Goal: Transaction & Acquisition: Purchase product/service

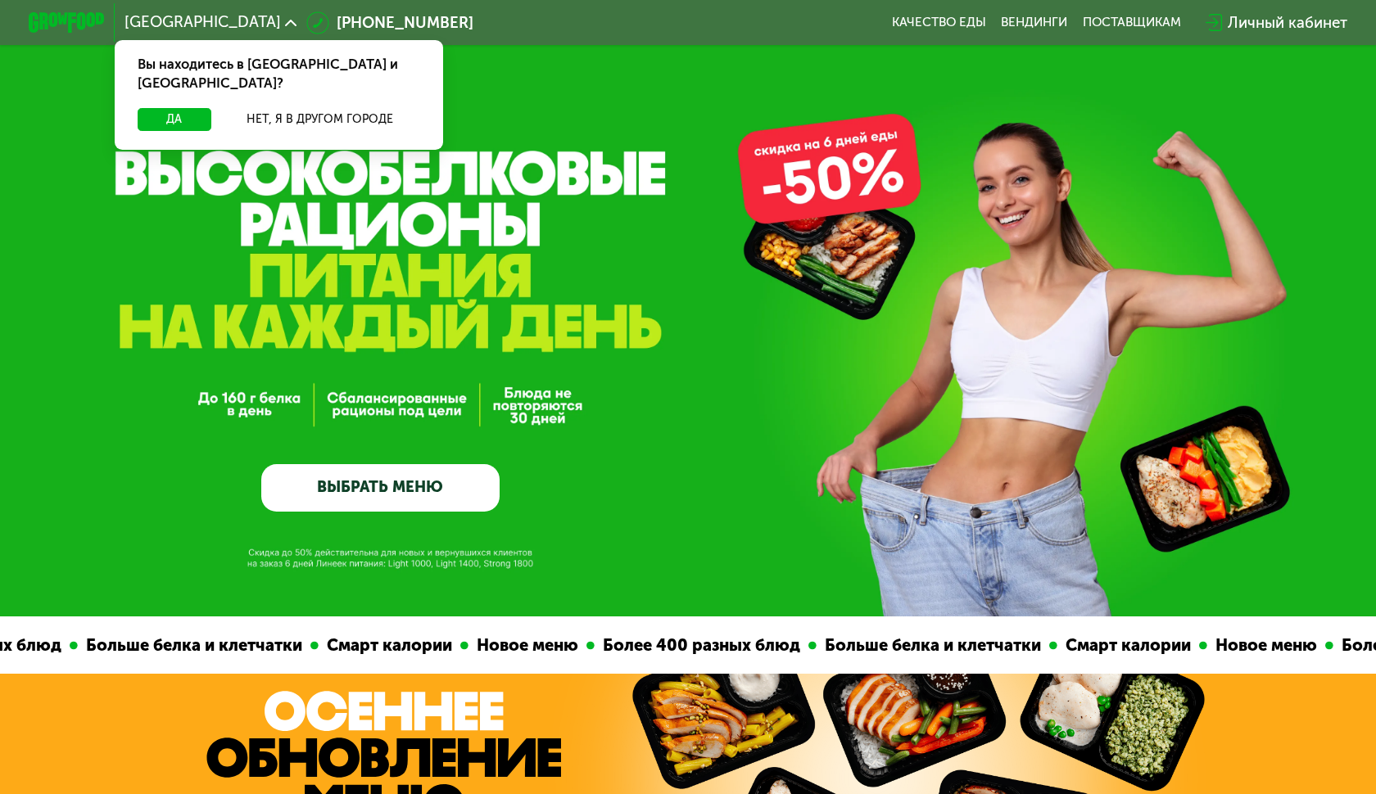
scroll to position [3, 0]
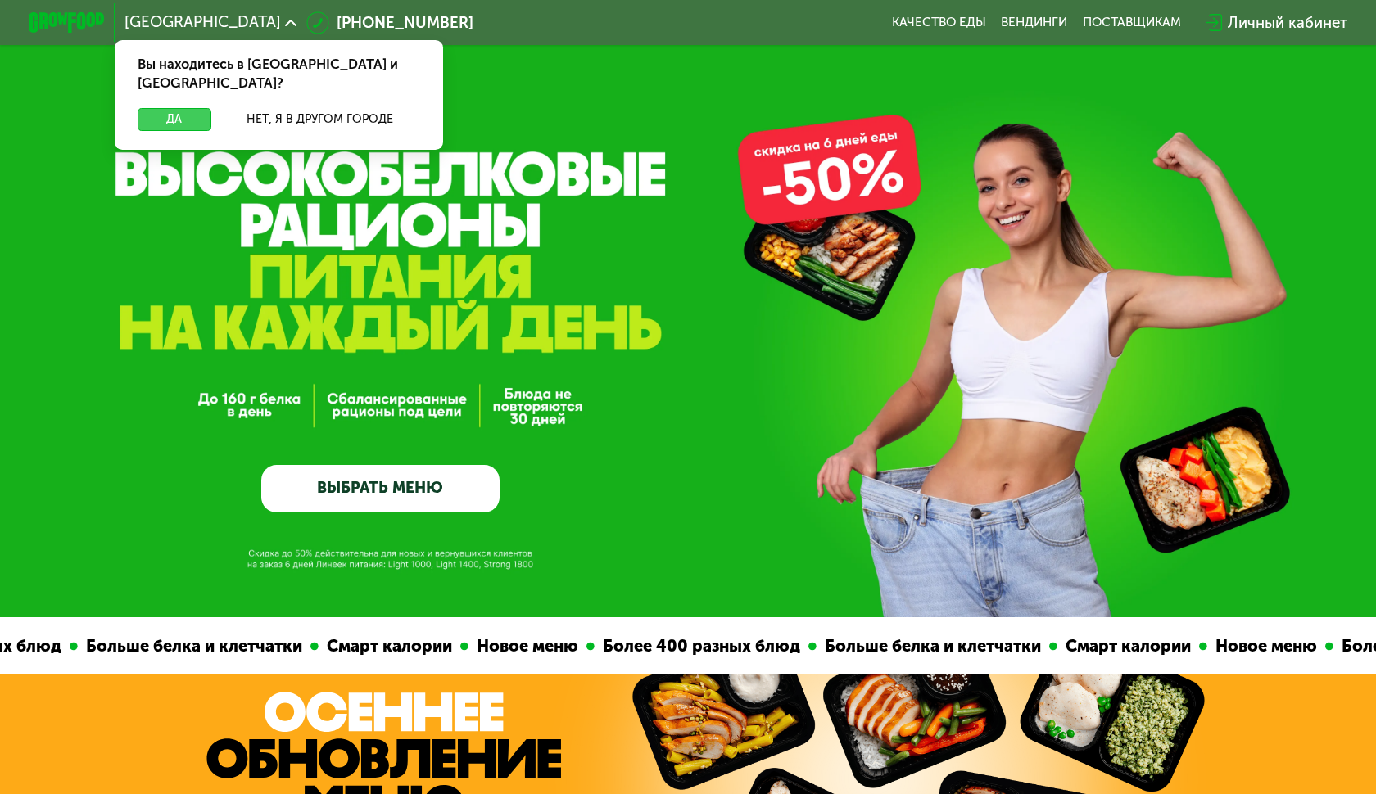
click at [199, 111] on button "Да" at bounding box center [175, 119] width 74 height 23
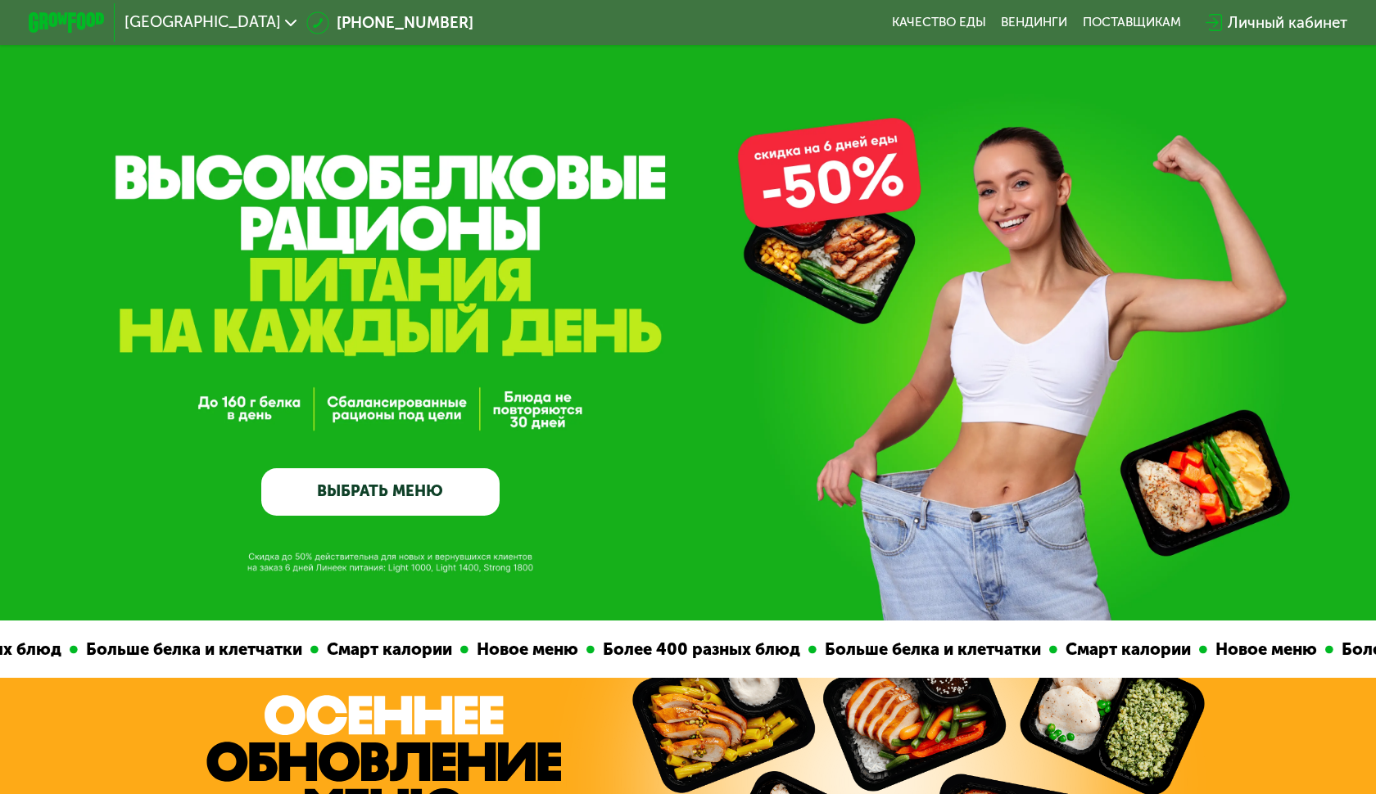
scroll to position [0, 0]
click at [923, 25] on link "Качество еды" at bounding box center [939, 23] width 94 height 16
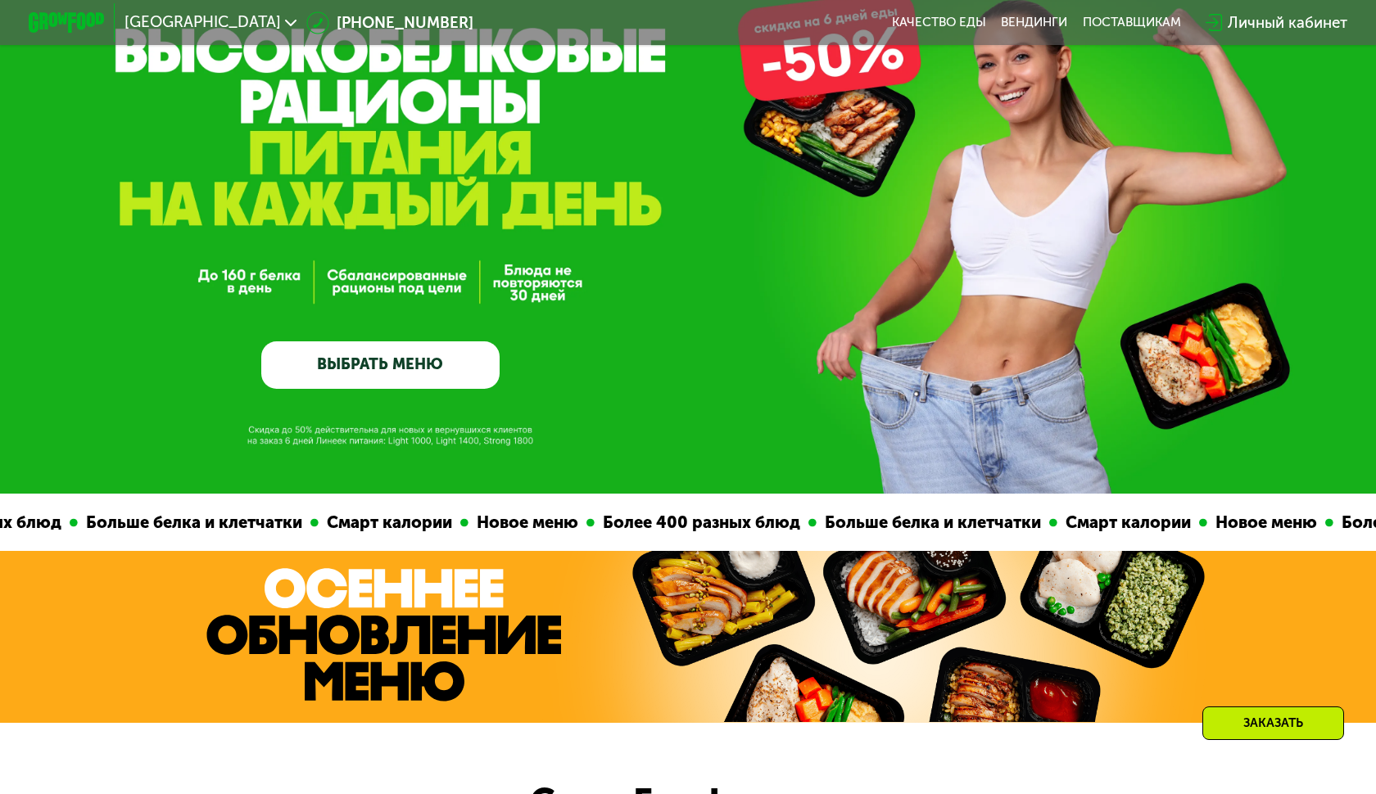
scroll to position [155, 0]
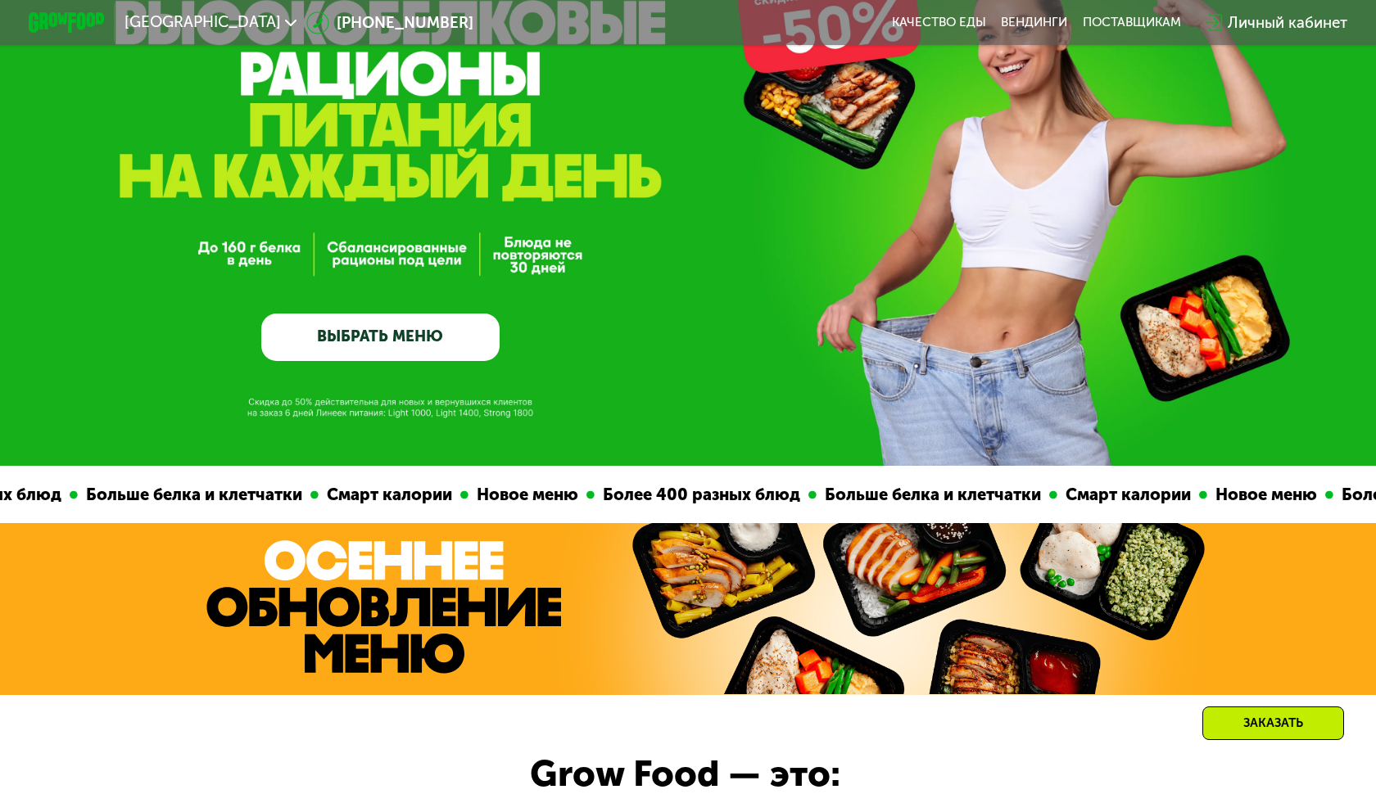
click at [412, 317] on link "ВЫБРАТЬ МЕНЮ" at bounding box center [380, 338] width 238 height 48
click at [406, 322] on link "ВЫБРАТЬ МЕНЮ" at bounding box center [380, 338] width 238 height 48
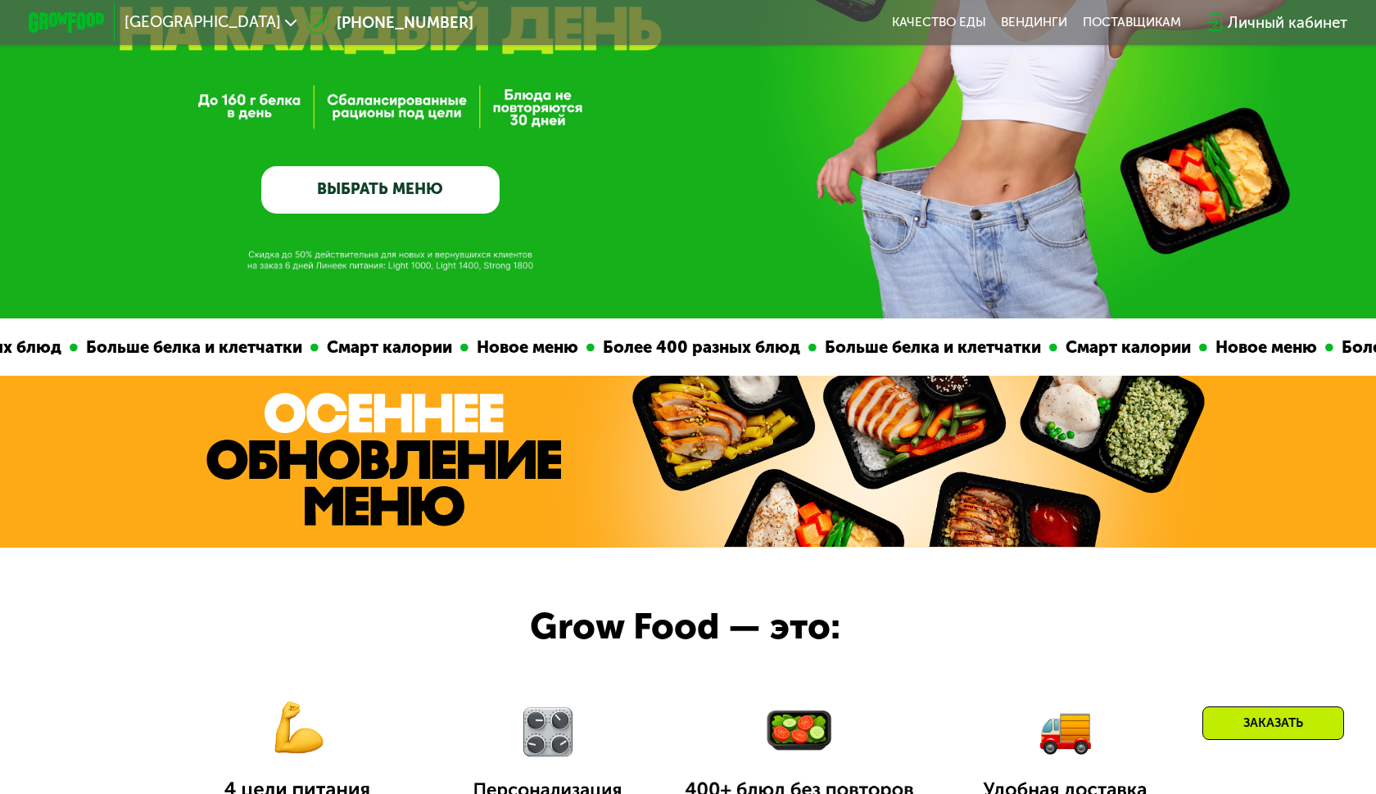
click at [418, 198] on link "ВЫБРАТЬ МЕНЮ" at bounding box center [380, 190] width 238 height 48
click at [368, 208] on link "ВЫБРАТЬ МЕНЮ" at bounding box center [380, 190] width 238 height 48
click at [382, 197] on link "ВЫБРАТЬ МЕНЮ" at bounding box center [380, 190] width 238 height 48
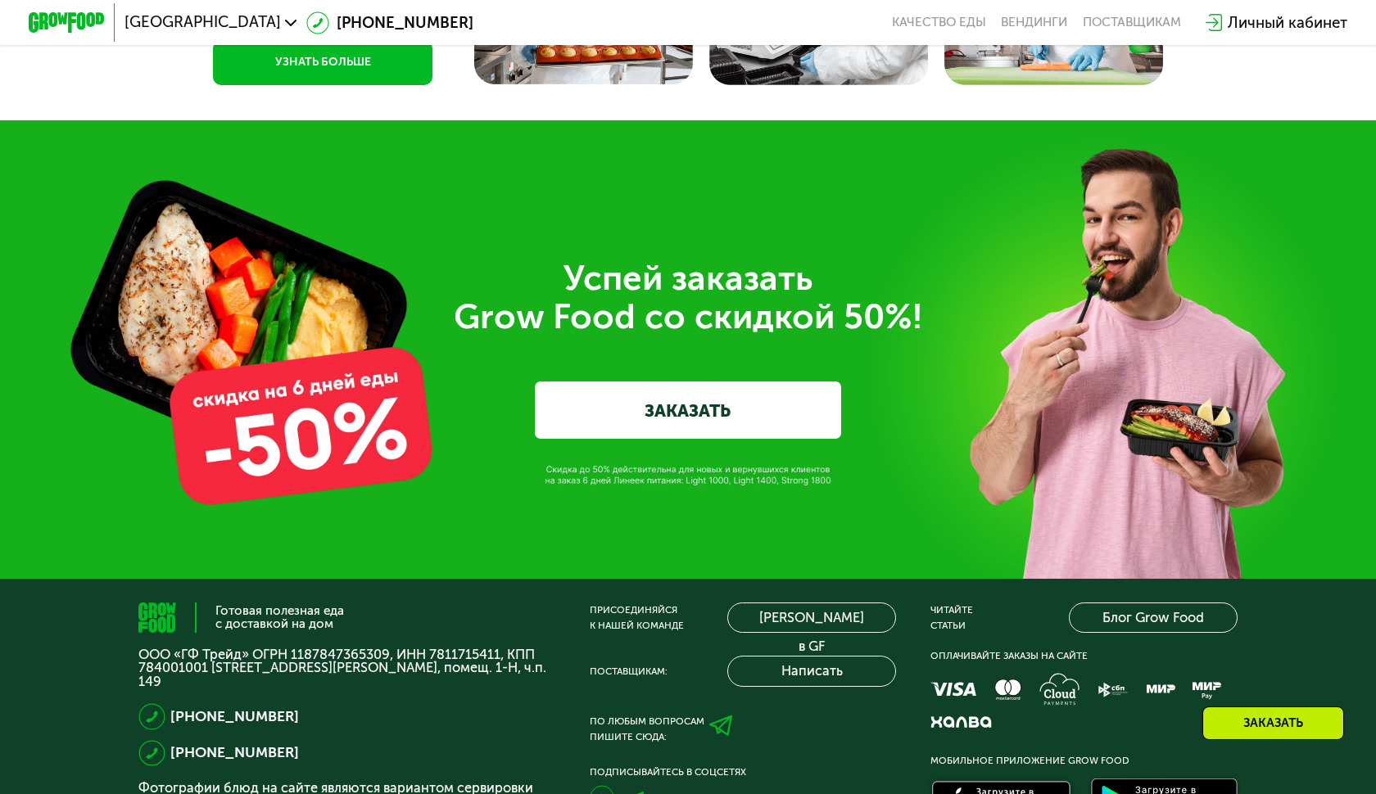
scroll to position [4638, 0]
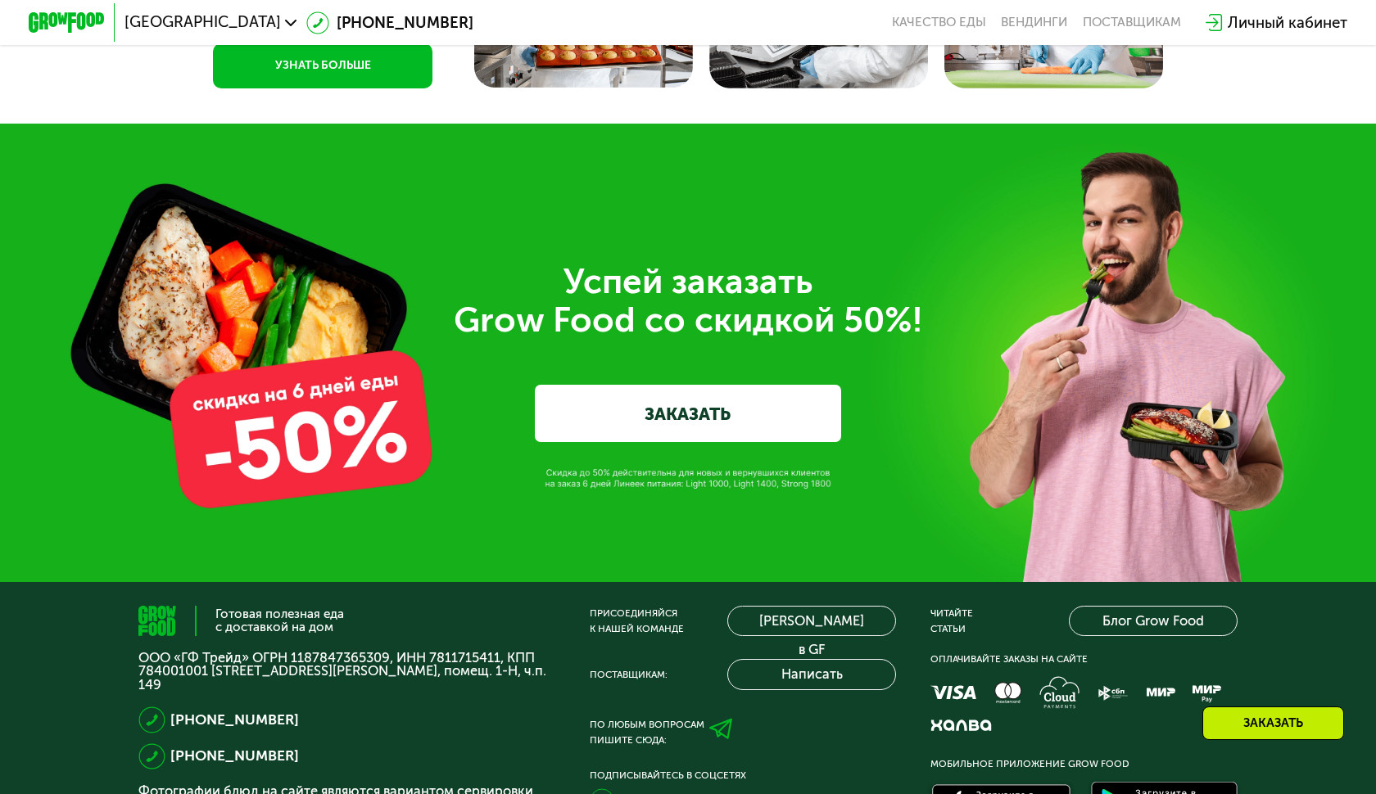
click at [691, 414] on link "ЗАКАЗАТЬ" at bounding box center [687, 413] width 305 height 57
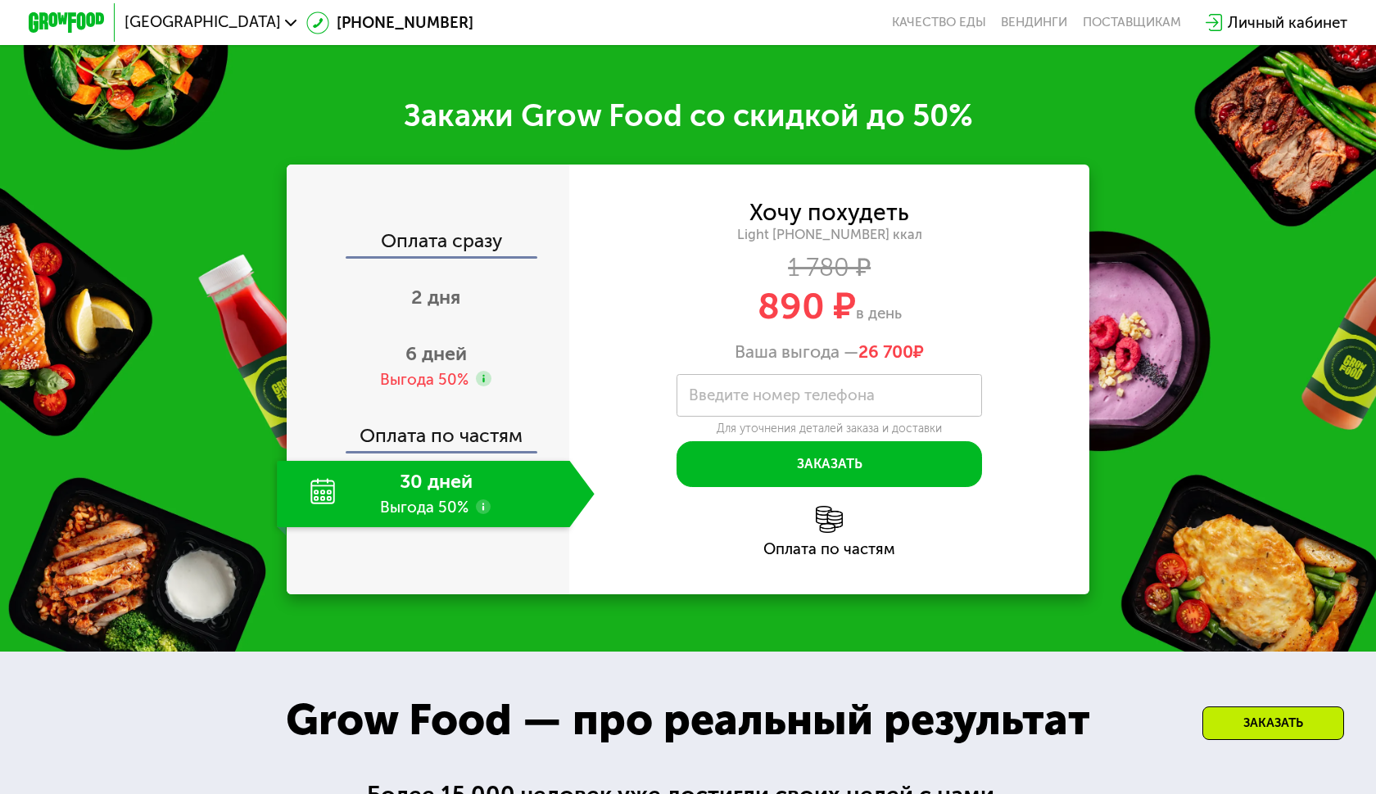
scroll to position [1138, 0]
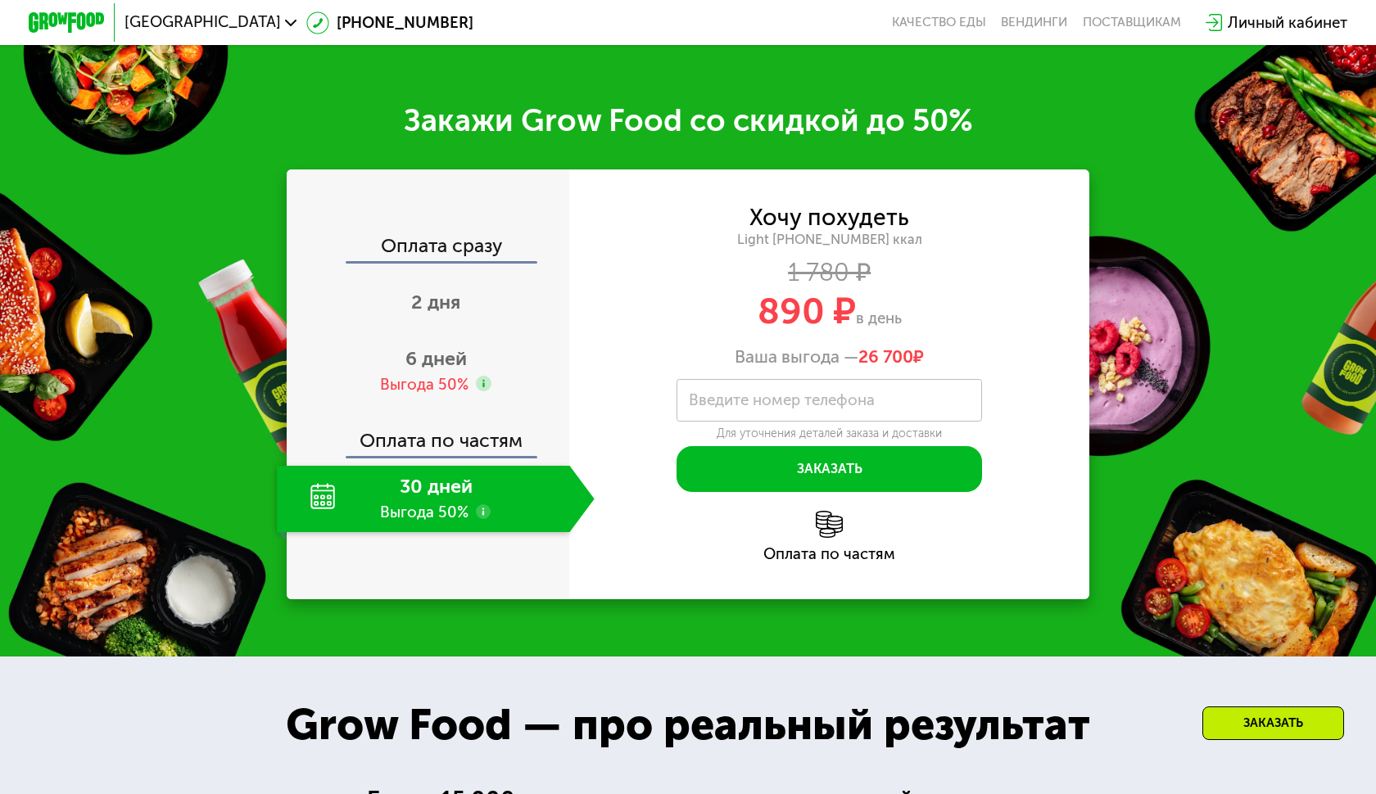
click at [848, 224] on div "Хочу похудеть" at bounding box center [829, 217] width 160 height 21
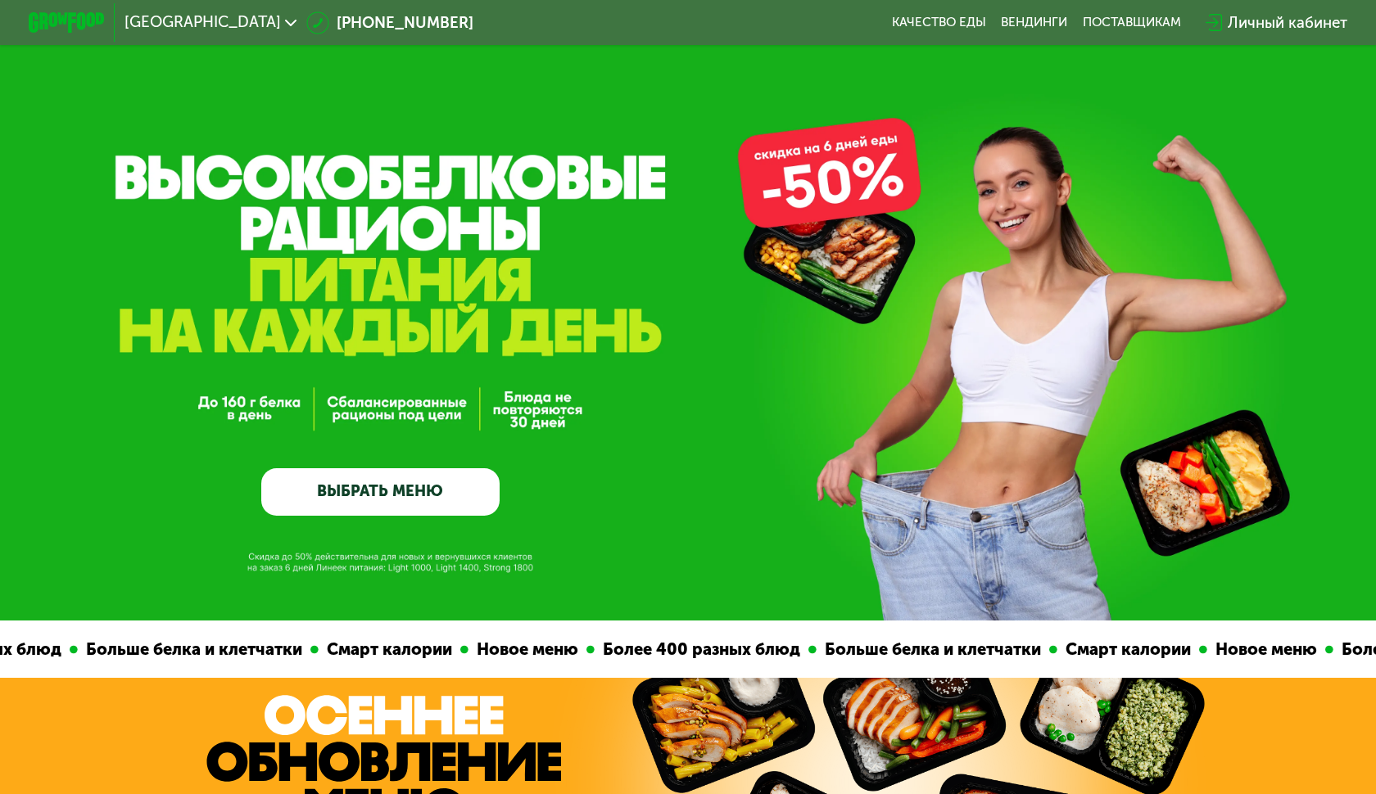
scroll to position [0, 0]
click at [405, 511] on link "ВЫБРАТЬ МЕНЮ" at bounding box center [380, 492] width 238 height 48
click at [398, 501] on link "ВЫБРАТЬ МЕНЮ" at bounding box center [380, 492] width 238 height 48
click at [1101, 27] on div "поставщикам" at bounding box center [1132, 23] width 98 height 16
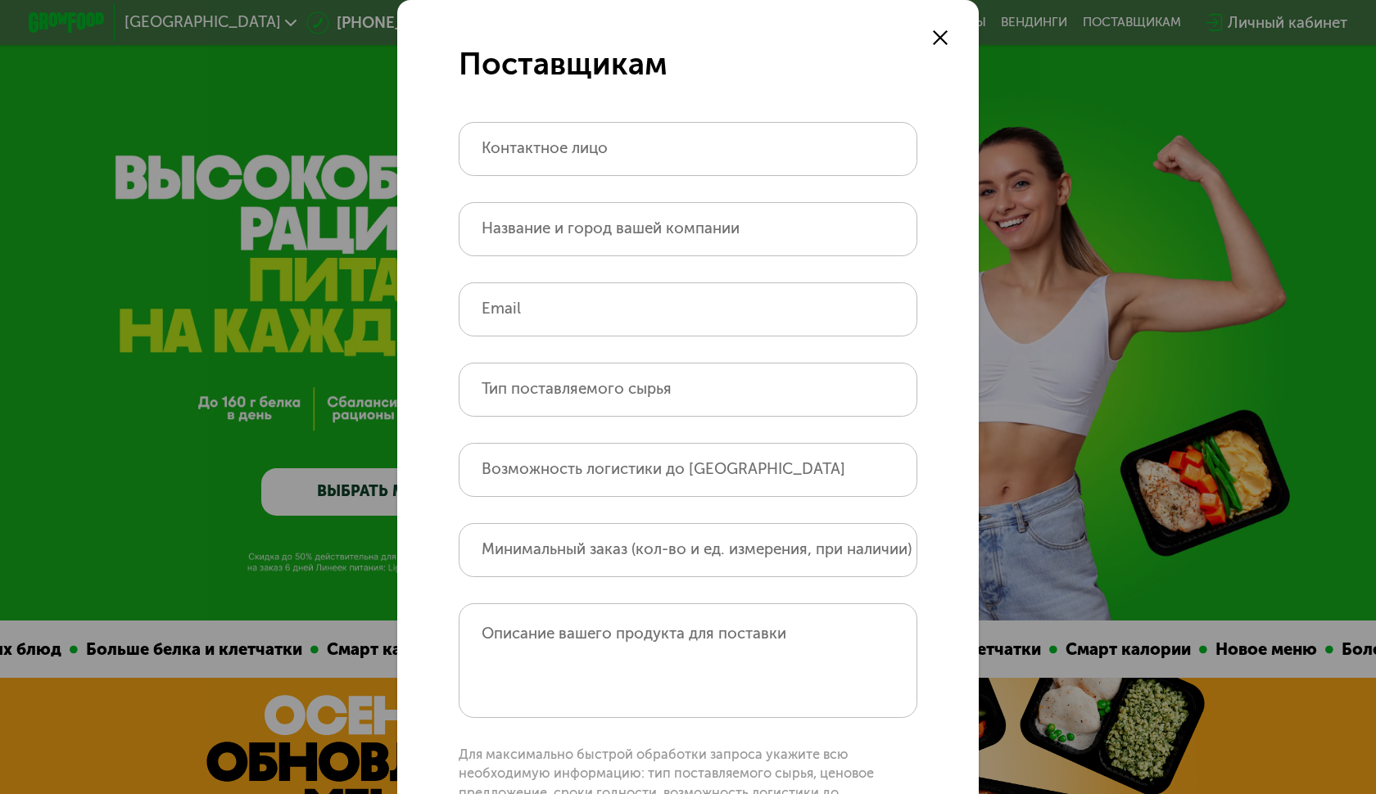
click at [71, 40] on div "Поставщикам Контактное лицо Название и город вашей компании Email Тип поставляе…" at bounding box center [688, 397] width 1376 height 794
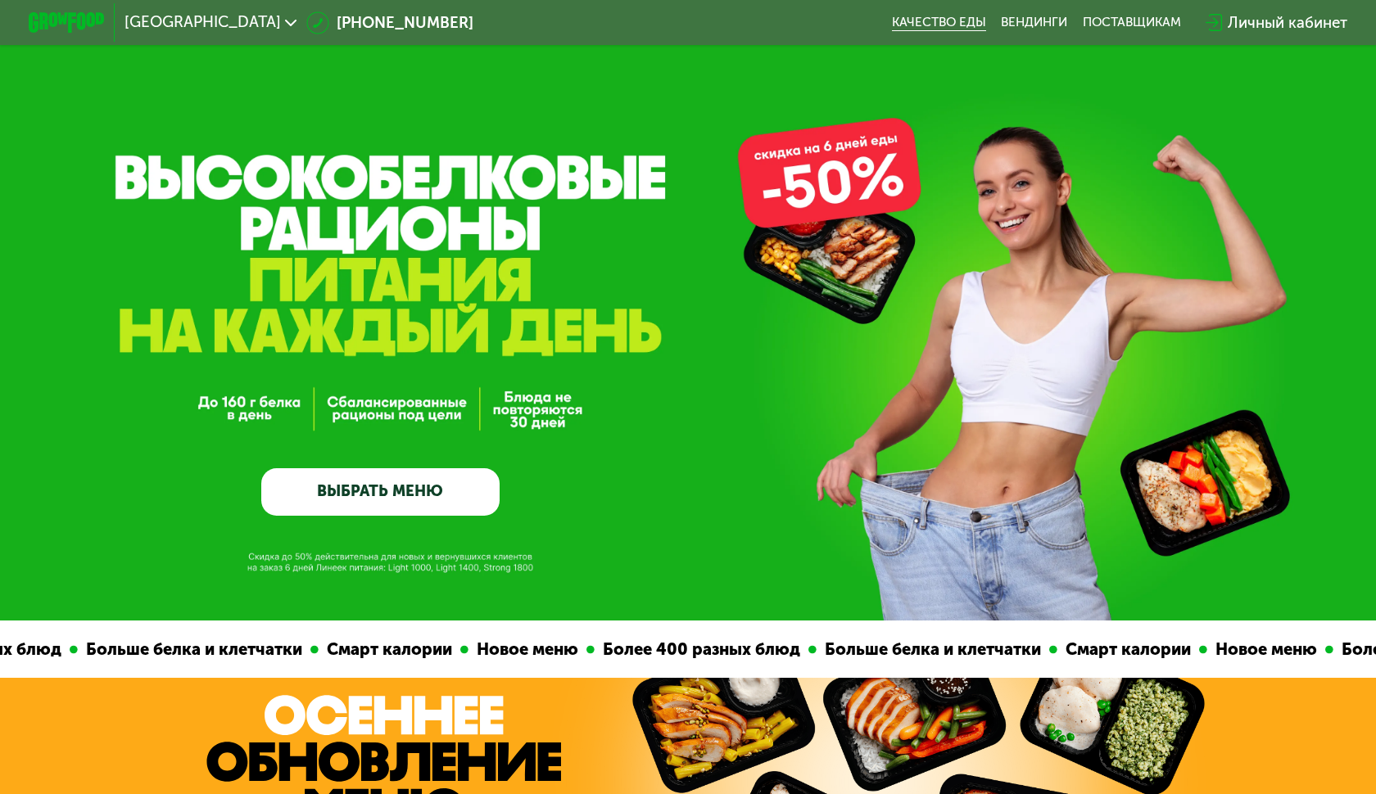
click at [940, 28] on link "Качество еды" at bounding box center [939, 23] width 94 height 16
click at [384, 500] on link "ВЫБРАТЬ МЕНЮ" at bounding box center [380, 492] width 238 height 48
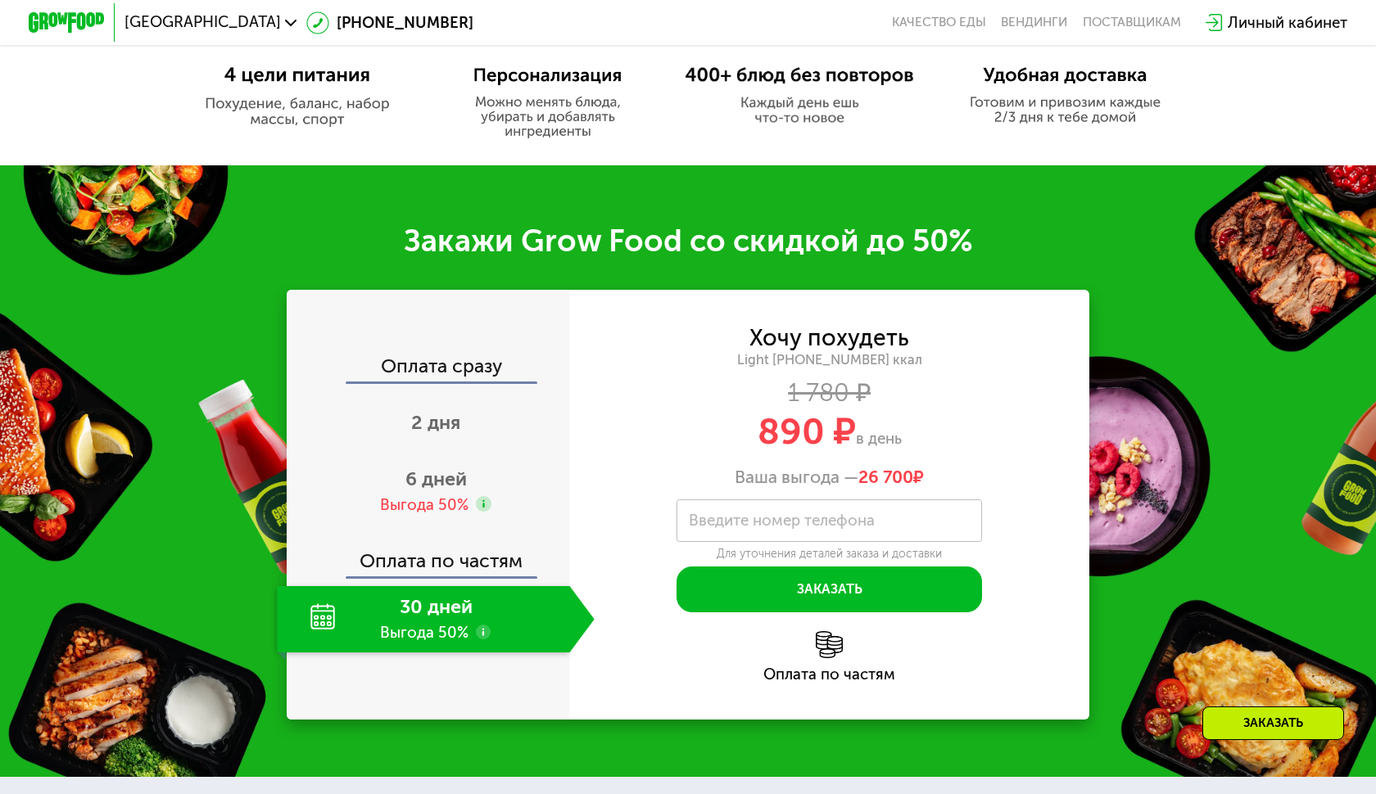
scroll to position [1204, 0]
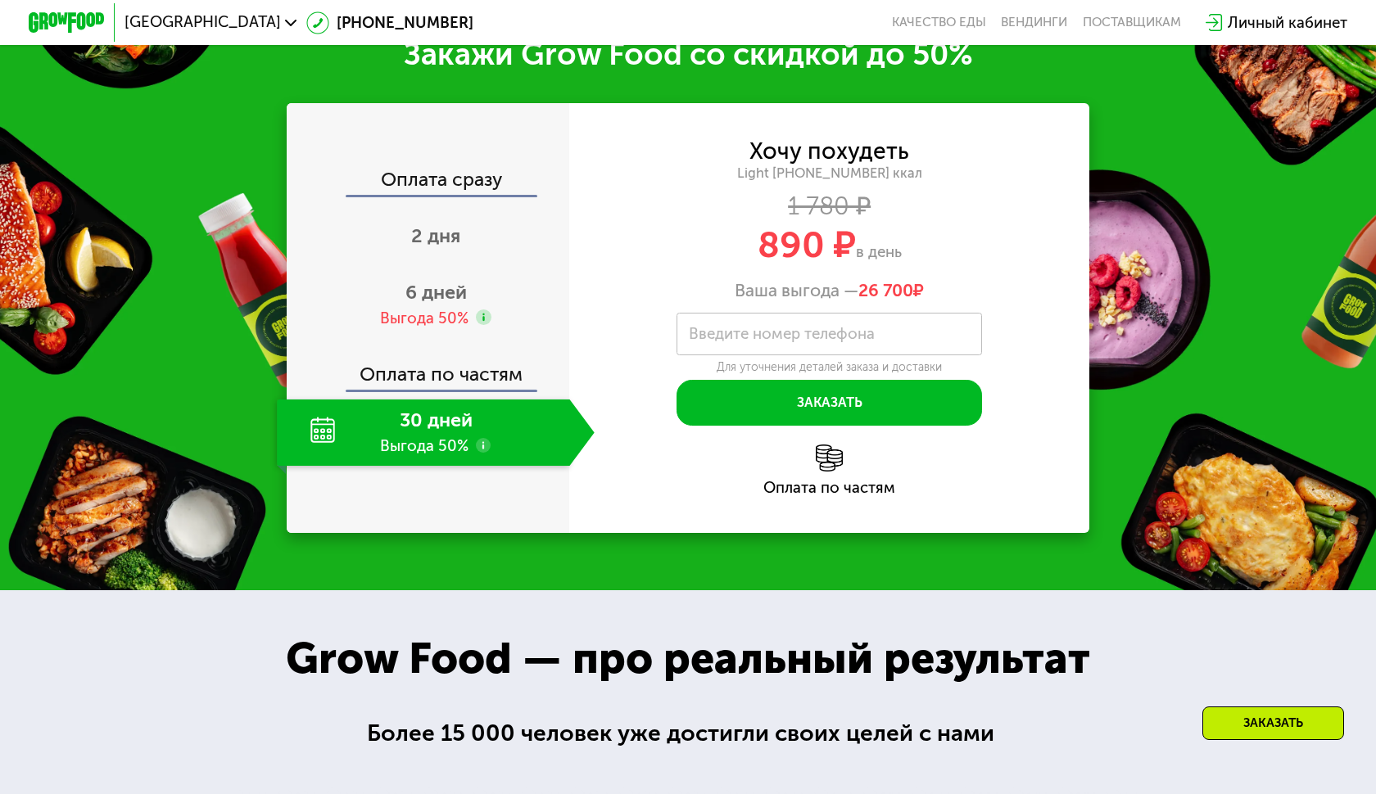
click at [490, 183] on div "Оплата сразу" at bounding box center [428, 182] width 281 height 25
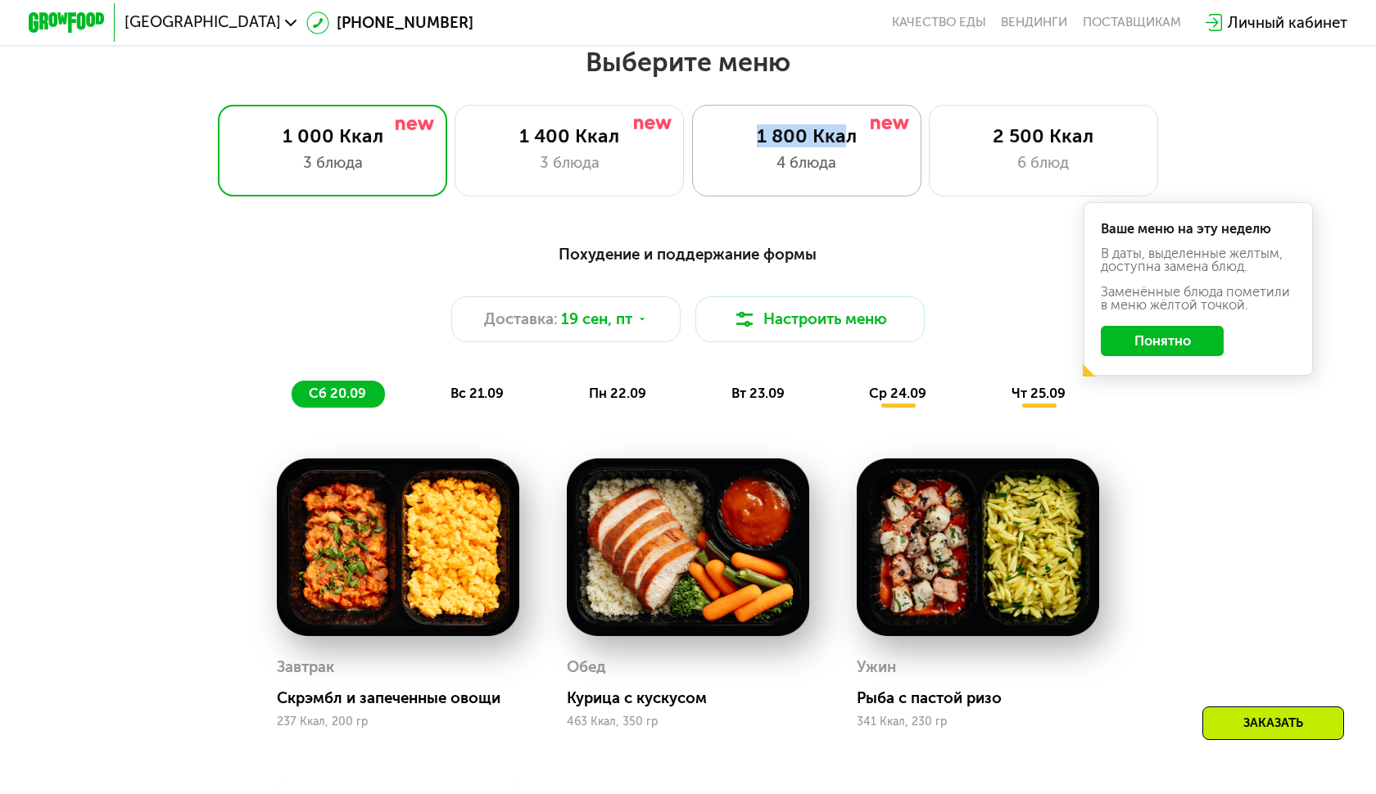
click at [708, 145] on div "1 800 Ккал 4 блюда" at bounding box center [806, 151] width 229 height 92
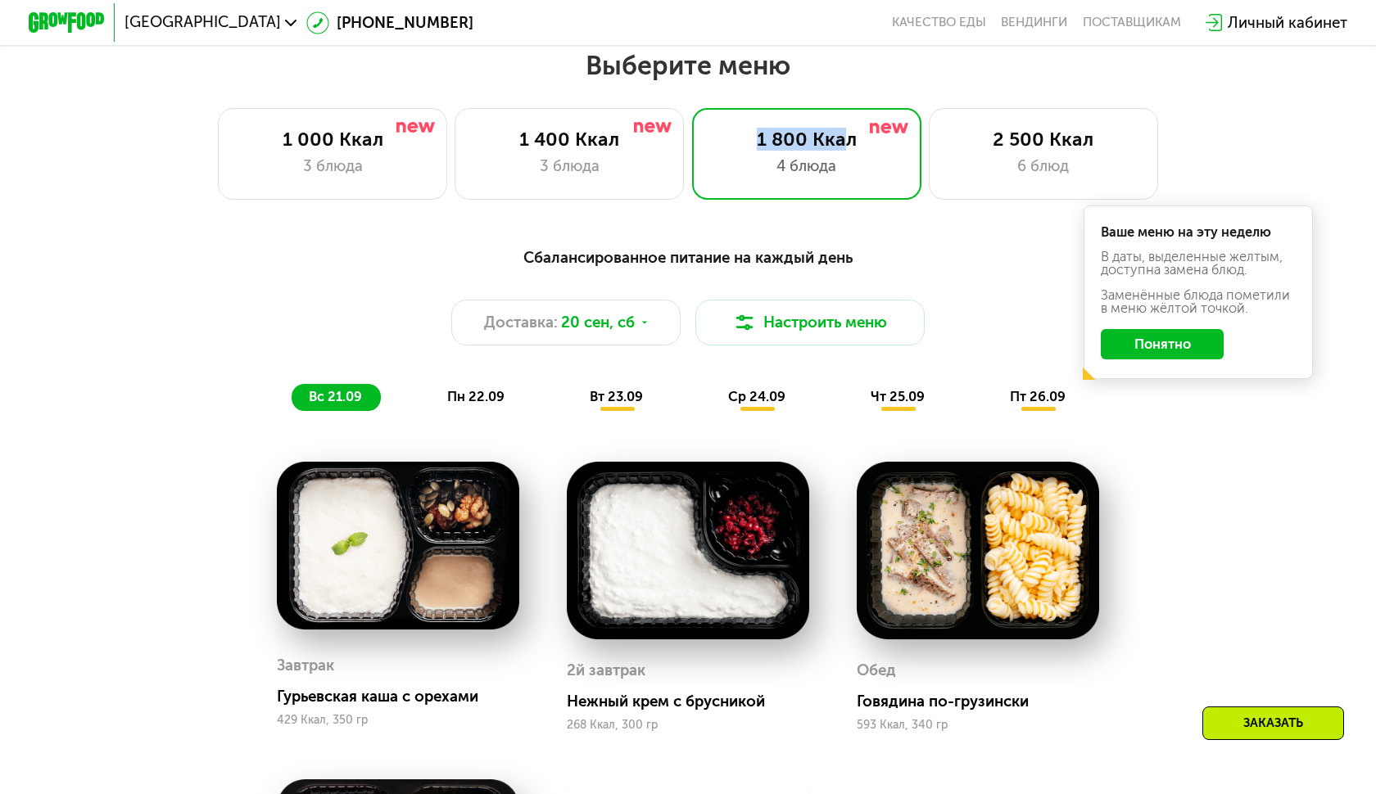
scroll to position [1203, 0]
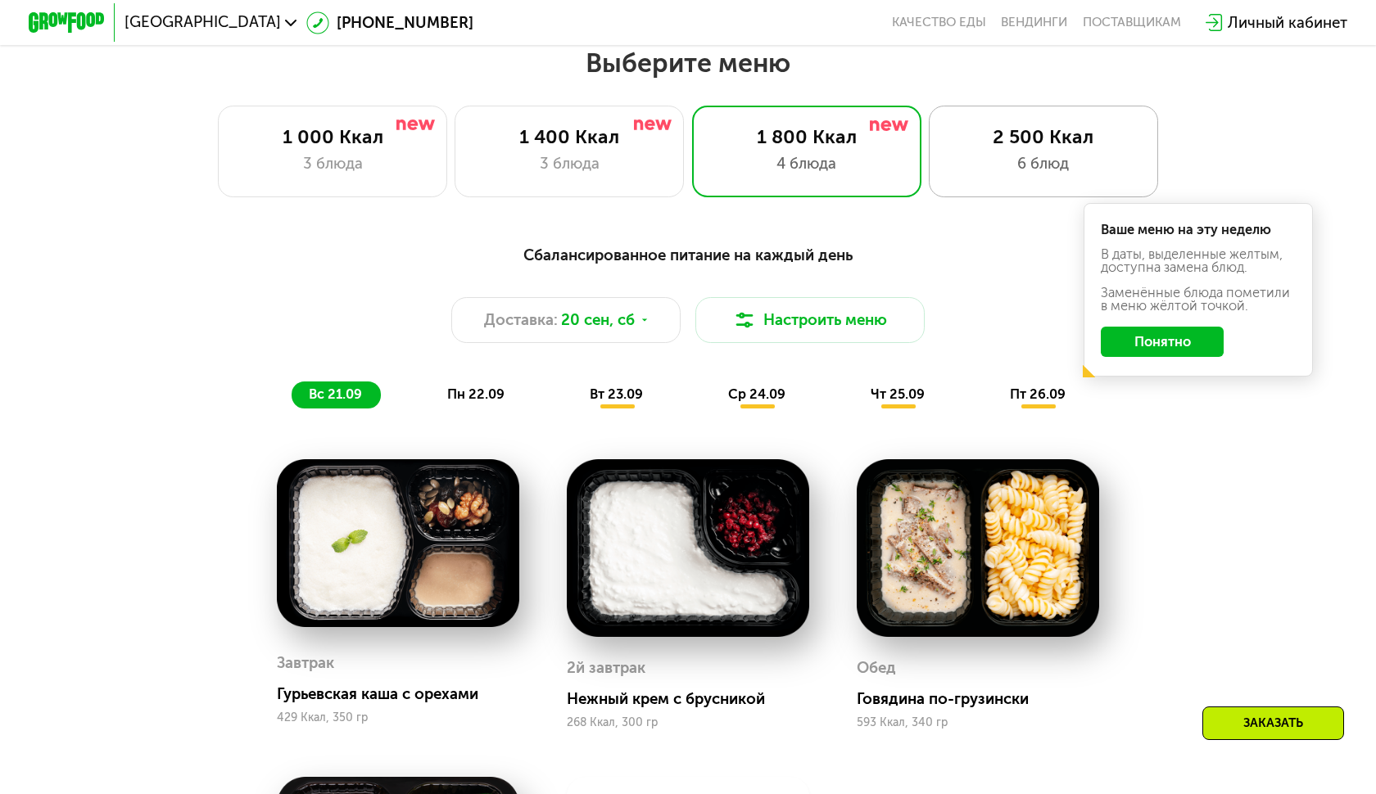
click at [1039, 138] on div "2 500 Ккал" at bounding box center [1042, 136] width 189 height 23
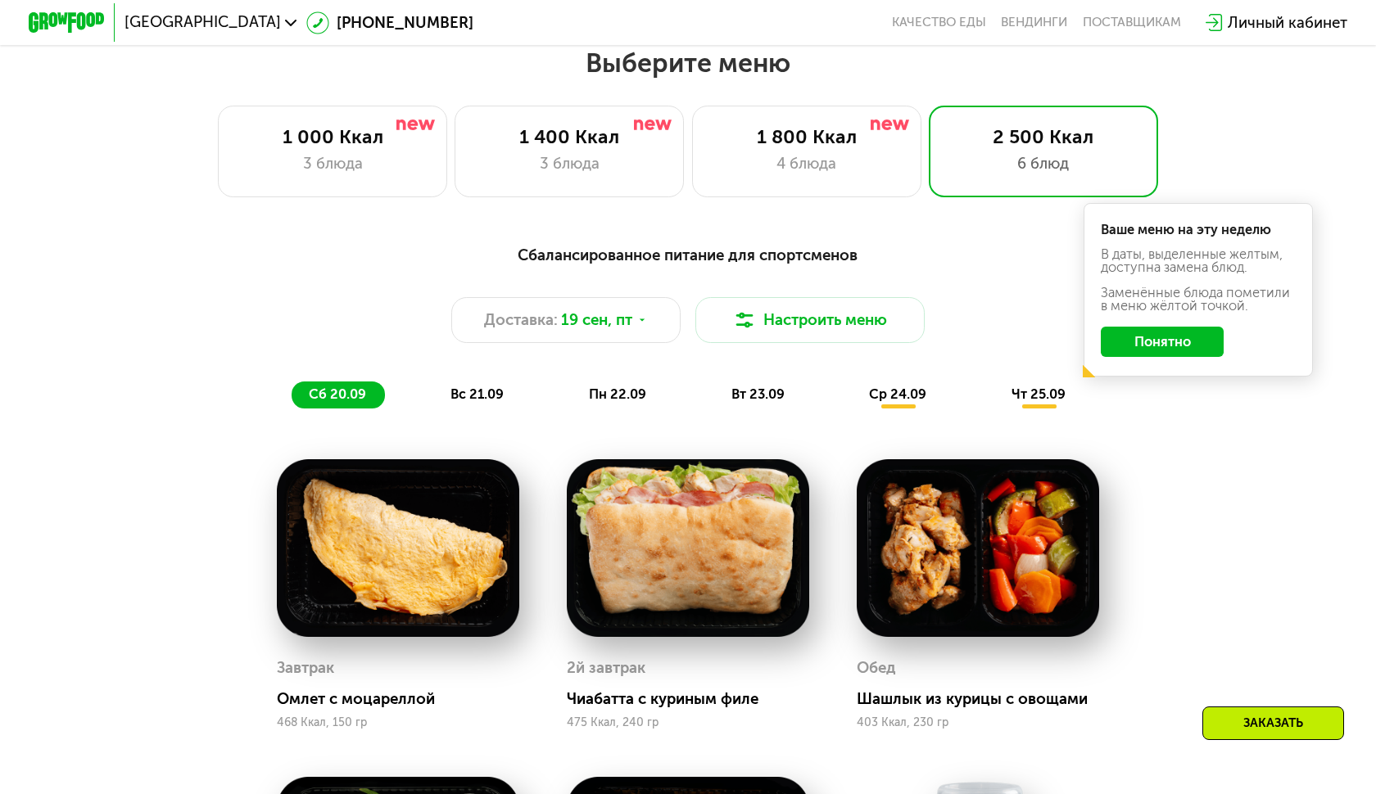
click at [1138, 408] on div "Сбалансированное питание для спортсменов Доставка: [DATE] Настроить меню сб 20.…" at bounding box center [687, 325] width 1131 height 165
click at [1155, 324] on div "Ваше меню на эту неделю В даты, выделенные желтым, доступна замена блюд. Заменё…" at bounding box center [1198, 290] width 229 height 174
click at [1199, 318] on div "Ваше меню на эту неделю В даты, выделенные желтым, доступна замена блюд. Заменё…" at bounding box center [1198, 290] width 229 height 174
click at [1176, 341] on button "Понятно" at bounding box center [1163, 342] width 124 height 30
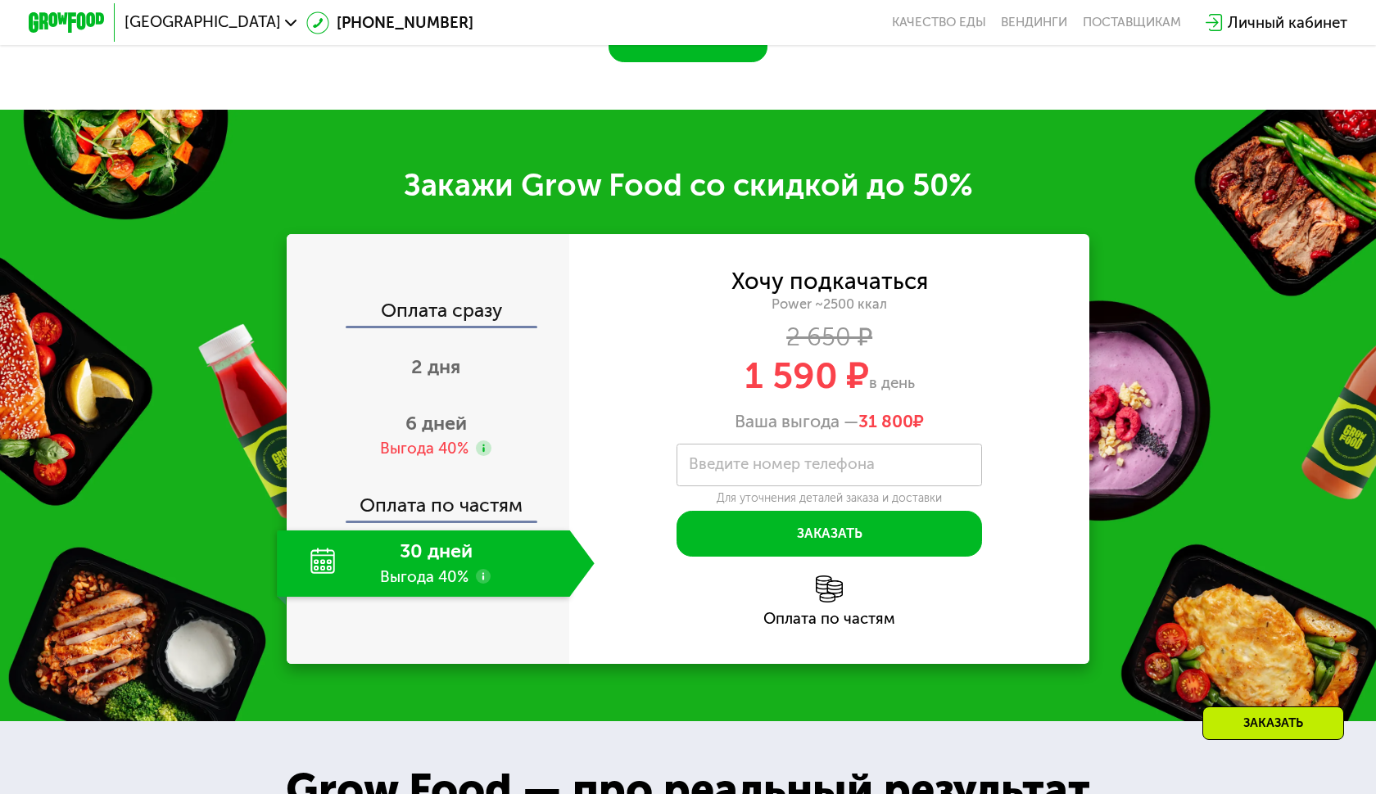
scroll to position [2527, 0]
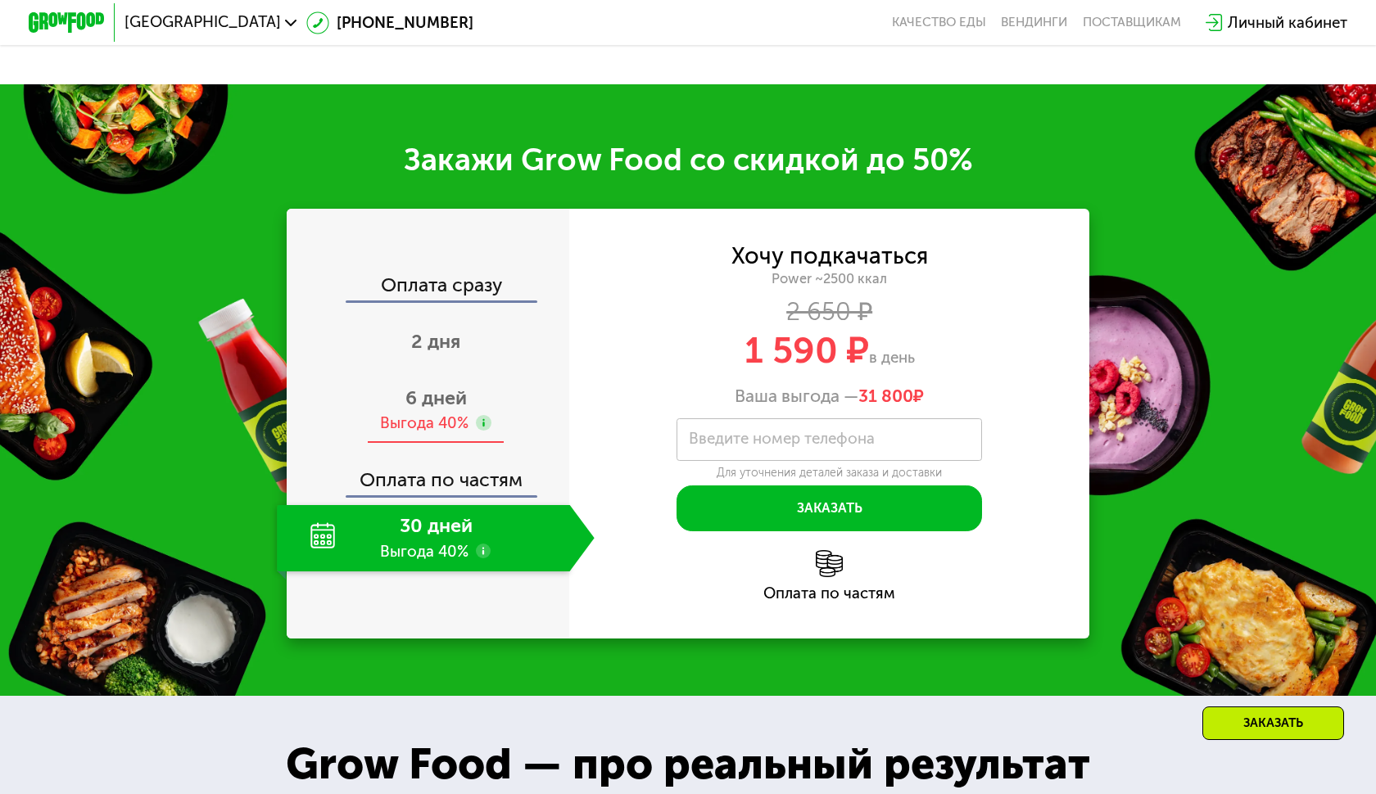
click at [431, 387] on span "6 дней" at bounding box center [435, 398] width 61 height 23
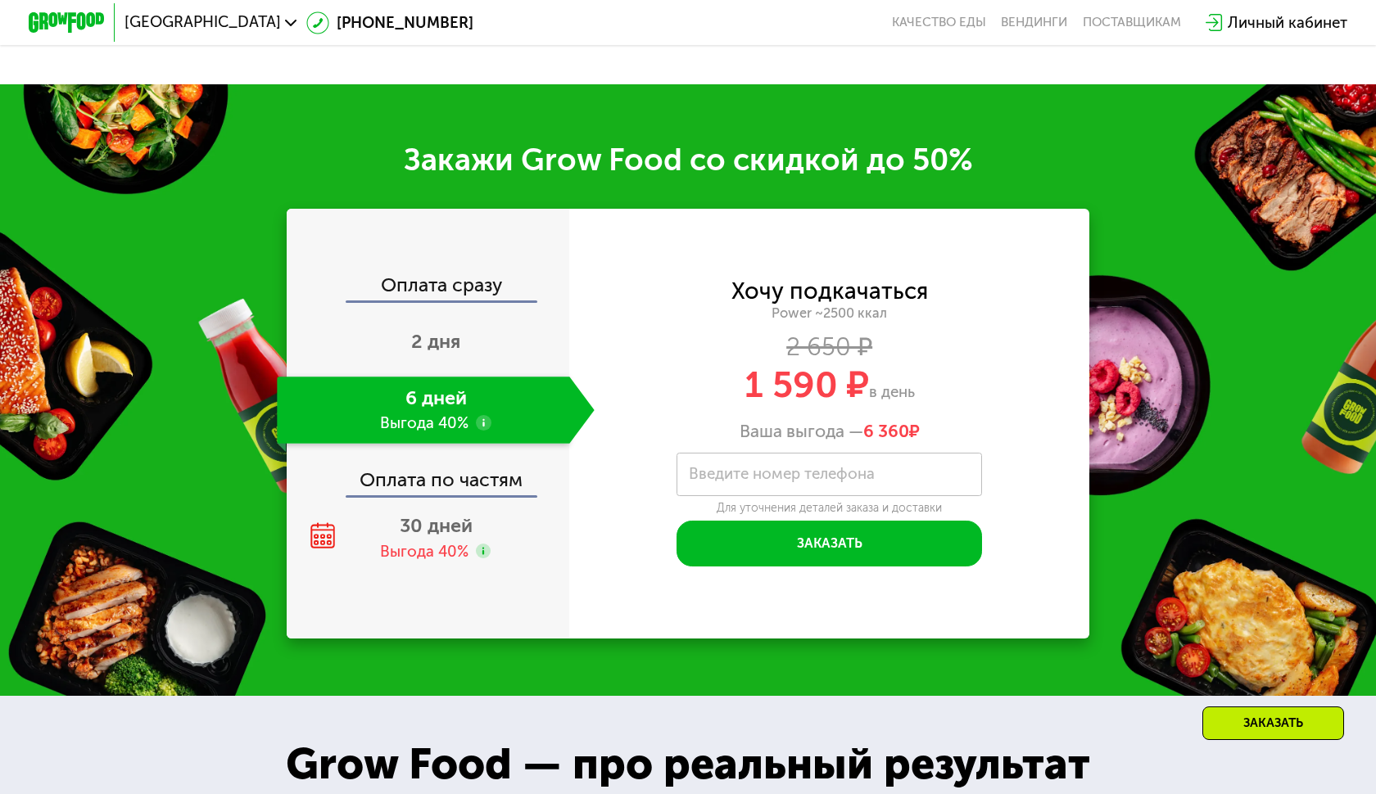
click at [392, 576] on div "Оплата сразу 2 дня 6 дней Выгода 40% Оплата по частям 30 дней Выгода 40%" at bounding box center [428, 424] width 283 height 430
click at [409, 533] on div "30 дней Выгода 40%" at bounding box center [435, 538] width 317 height 67
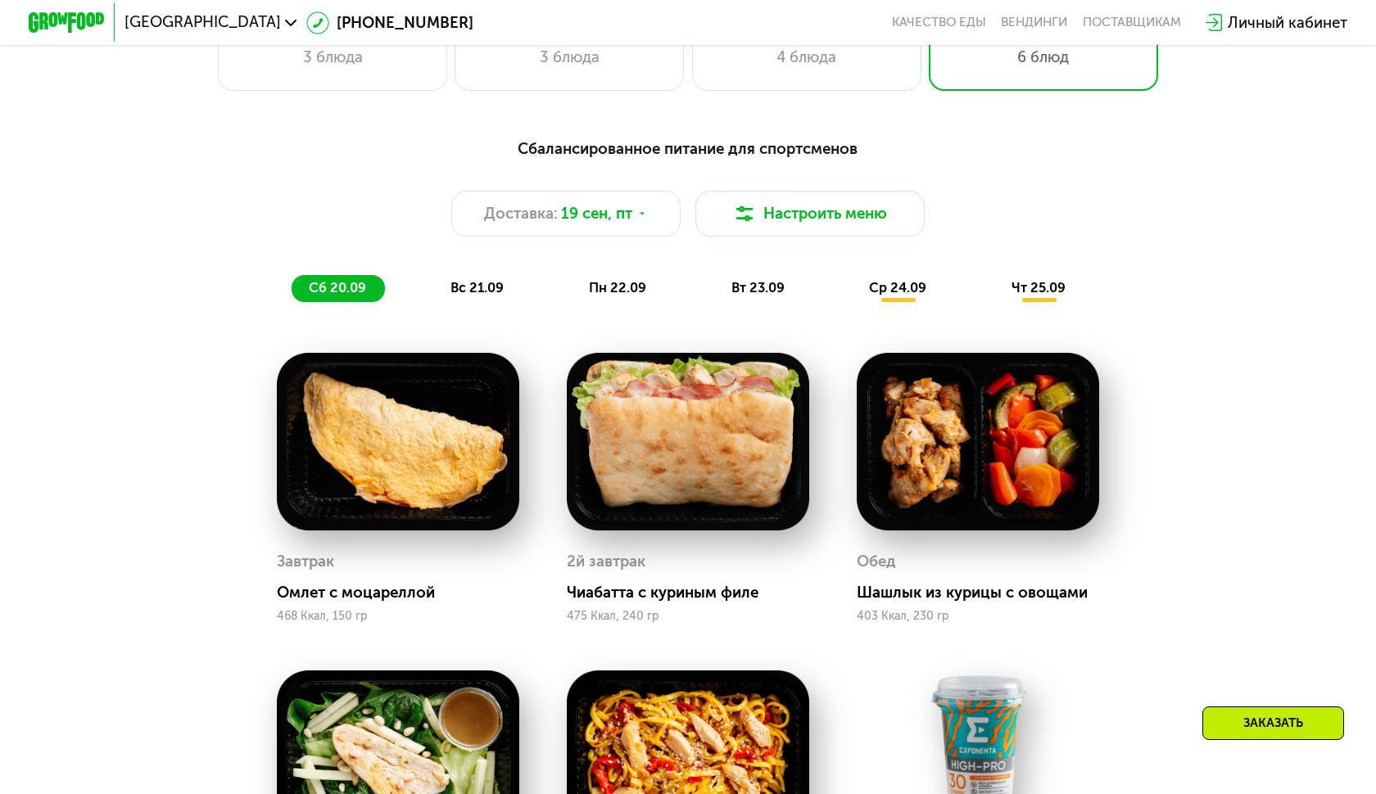
scroll to position [1271, 0]
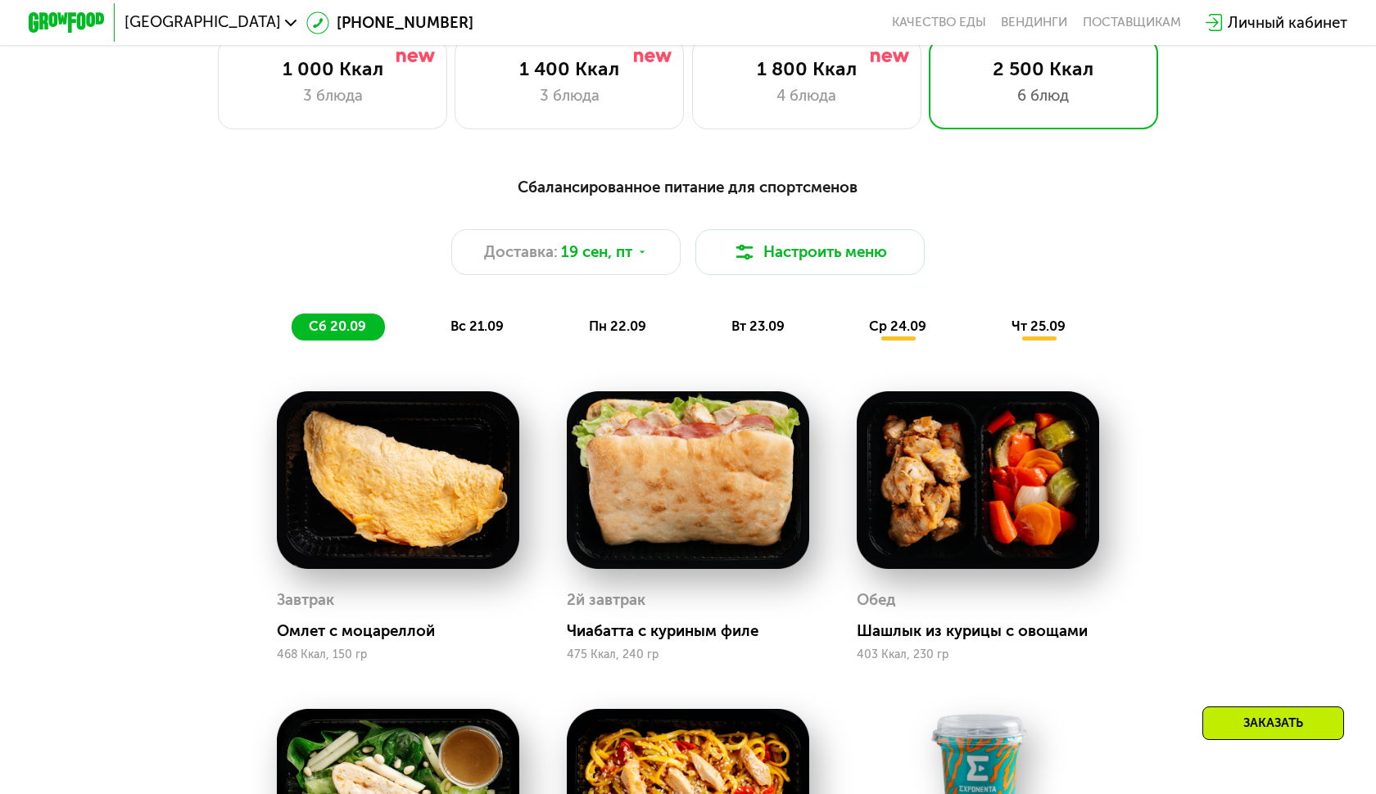
click at [482, 323] on span "вс 21.09" at bounding box center [476, 327] width 53 height 16
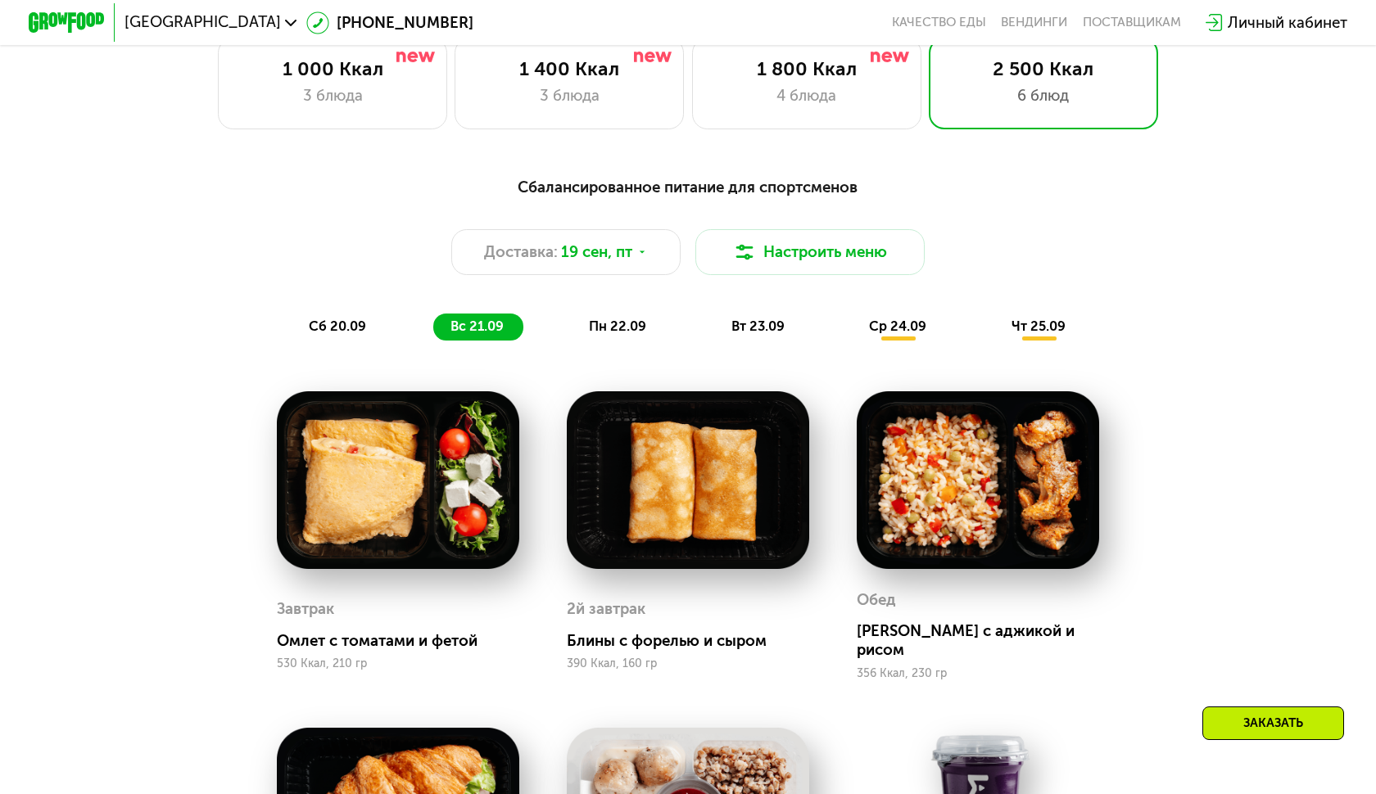
click at [581, 321] on div "пн 22.09" at bounding box center [618, 327] width 93 height 27
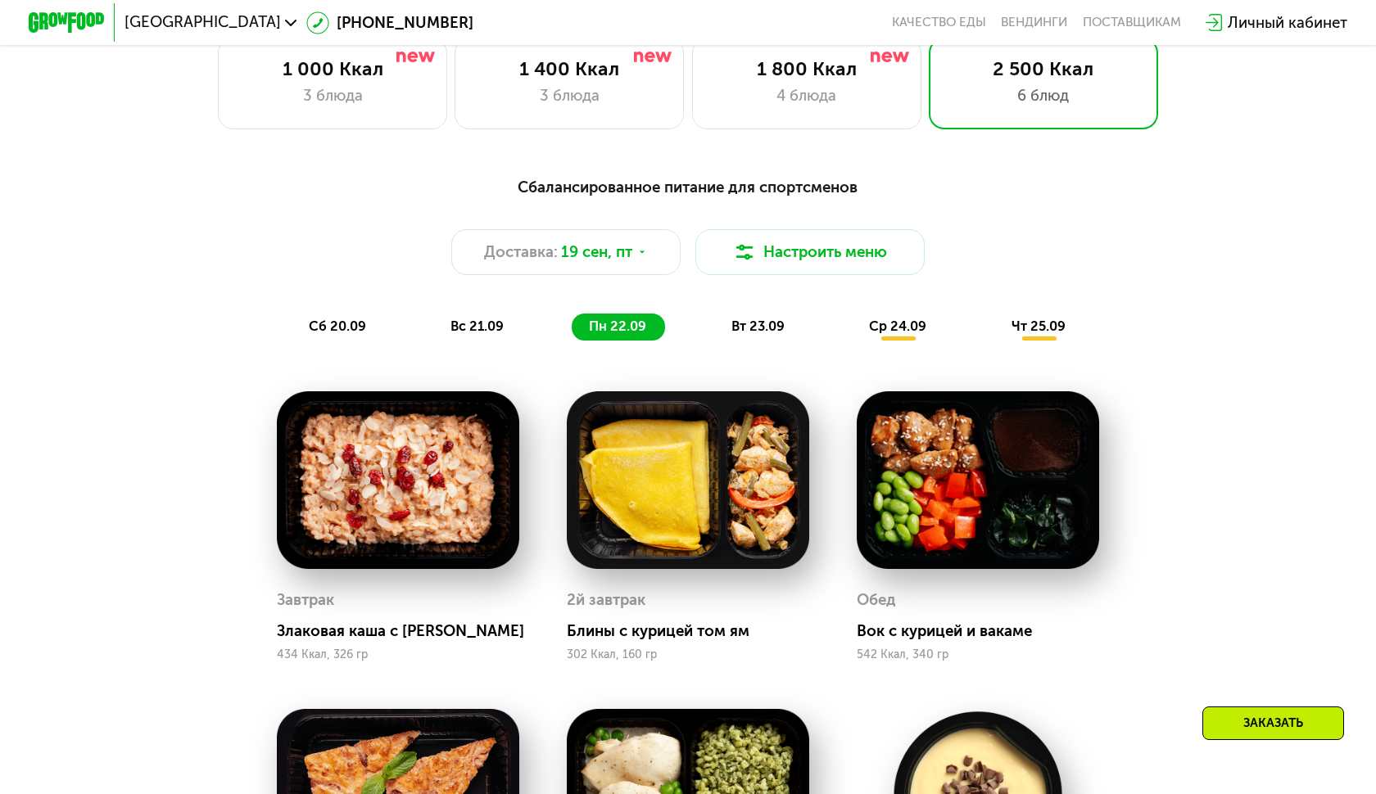
click at [274, 334] on div "Сбалансированное питание для спортсменов Доставка: [DATE] Настроить меню сб 20.…" at bounding box center [687, 257] width 1131 height 165
click at [329, 334] on span "сб 20.09" at bounding box center [337, 327] width 57 height 16
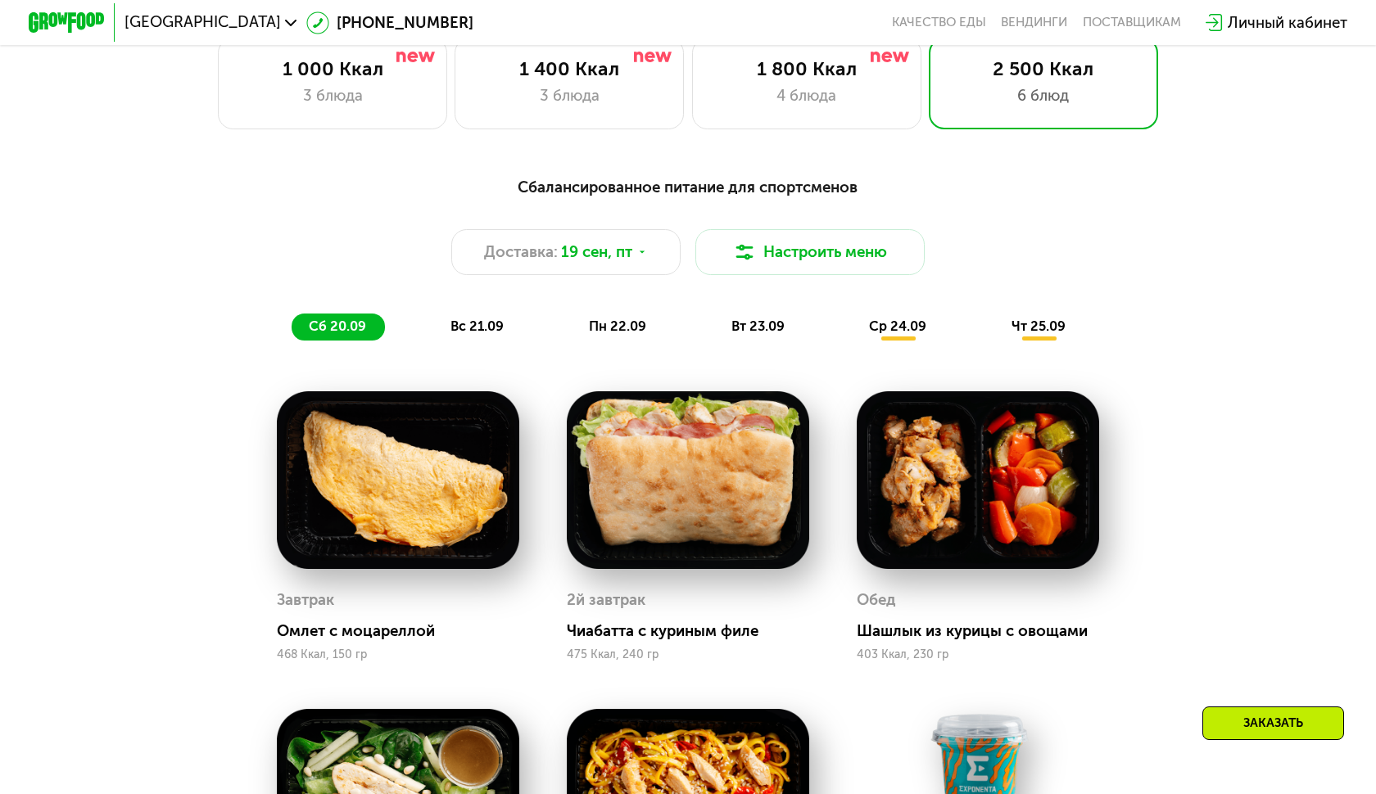
click at [751, 345] on div "Сбалансированное питание для спортсменов Доставка: [DATE] Настроить меню сб 20.…" at bounding box center [688, 258] width 1154 height 188
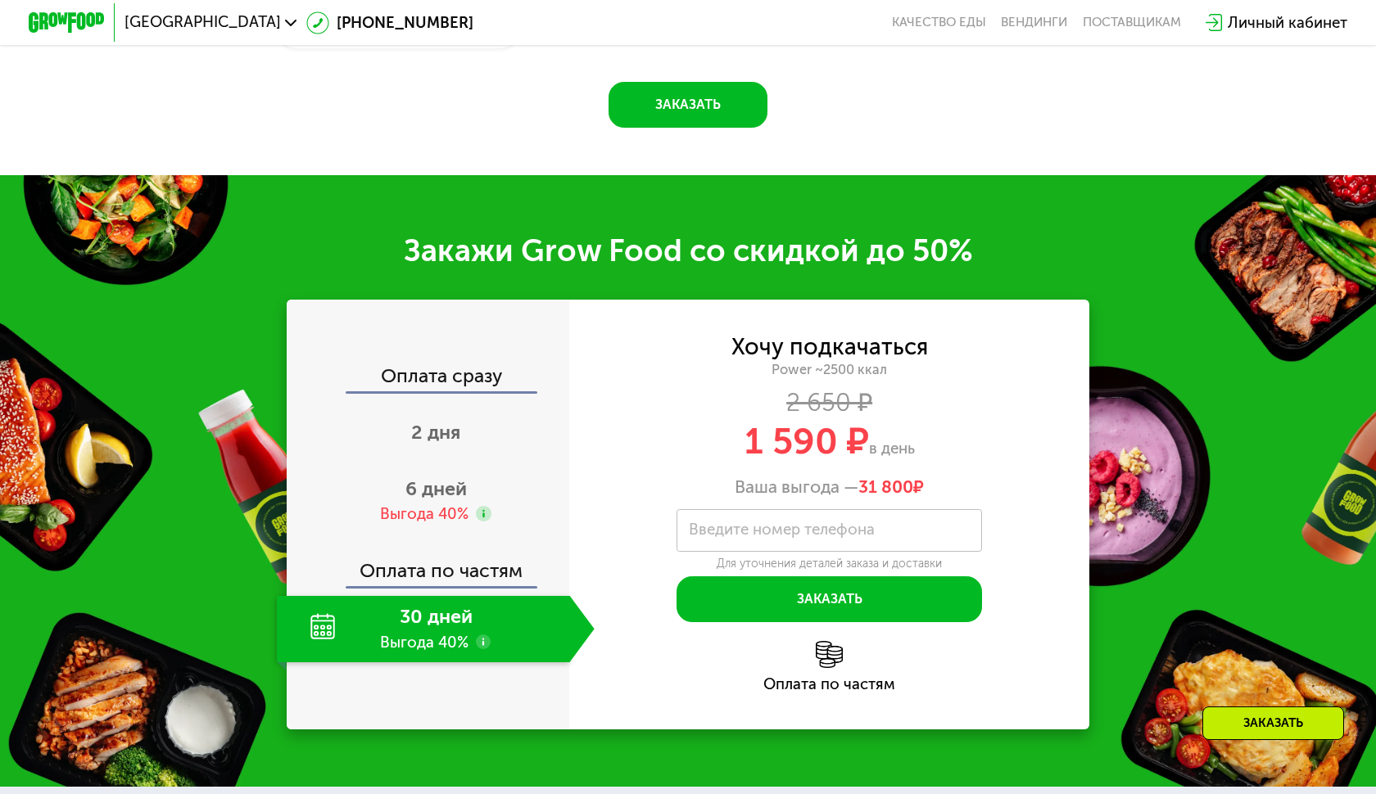
scroll to position [2437, 0]
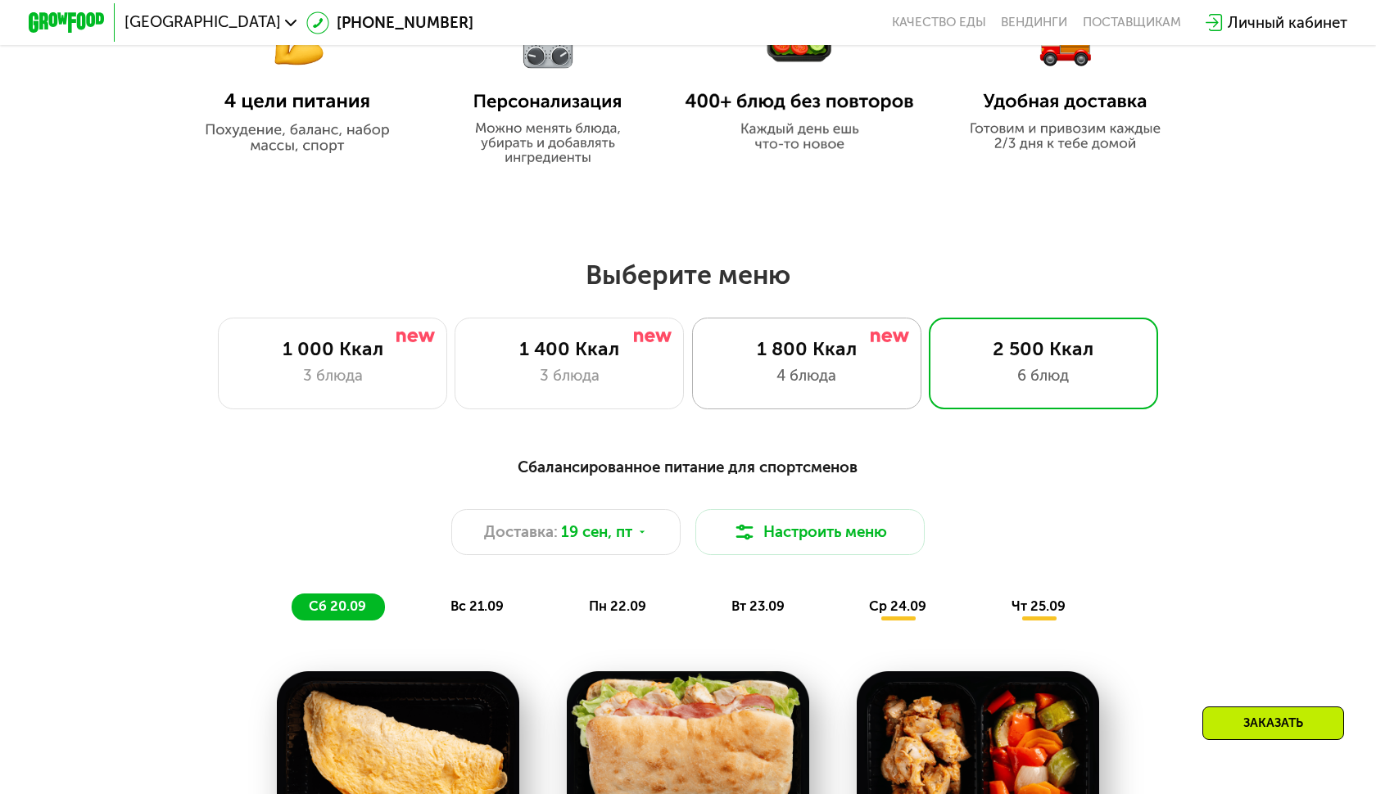
click at [770, 378] on div "4 блюда" at bounding box center [806, 375] width 189 height 23
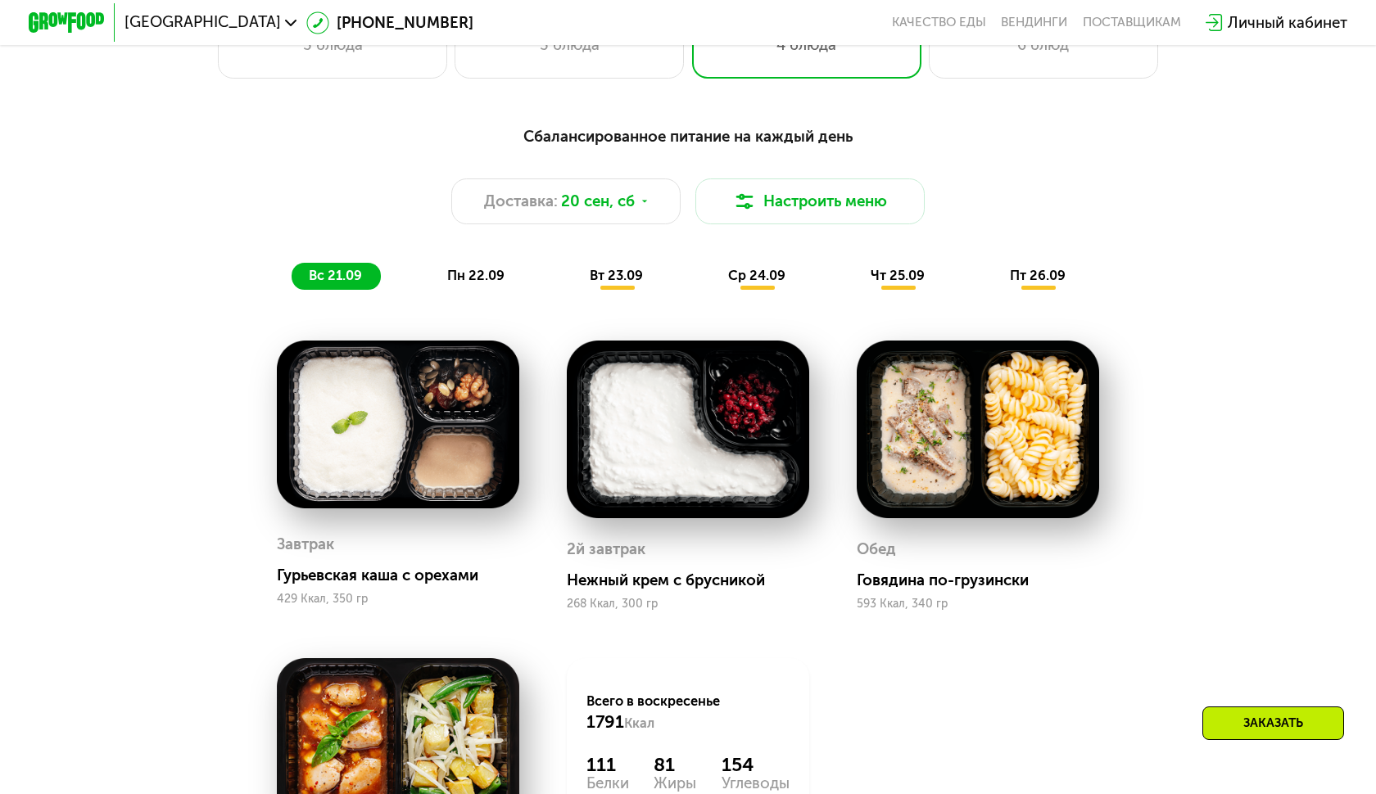
scroll to position [1118, 0]
